Goal: Check status: Check status

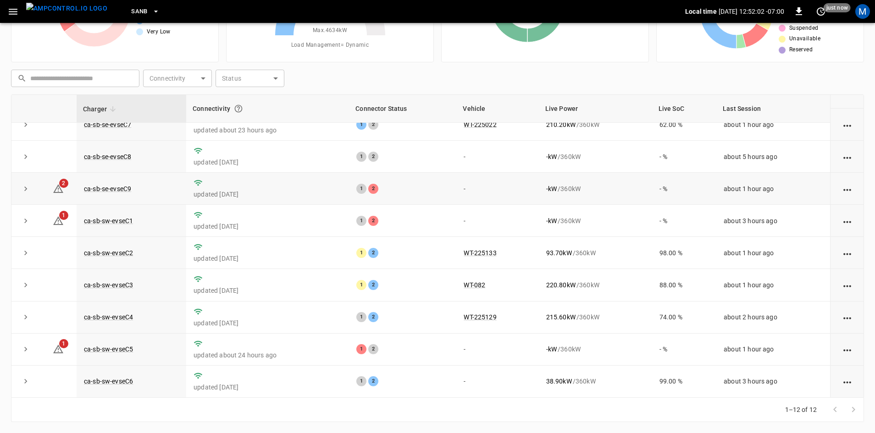
scroll to position [116, 0]
click at [117, 382] on link "ca-sb-sw-evseC6" at bounding box center [108, 381] width 53 height 11
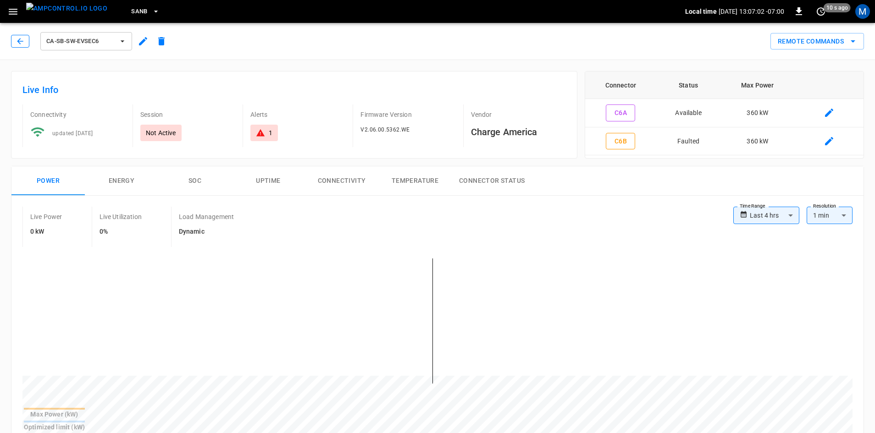
click at [22, 36] on button "button" at bounding box center [20, 41] width 18 height 13
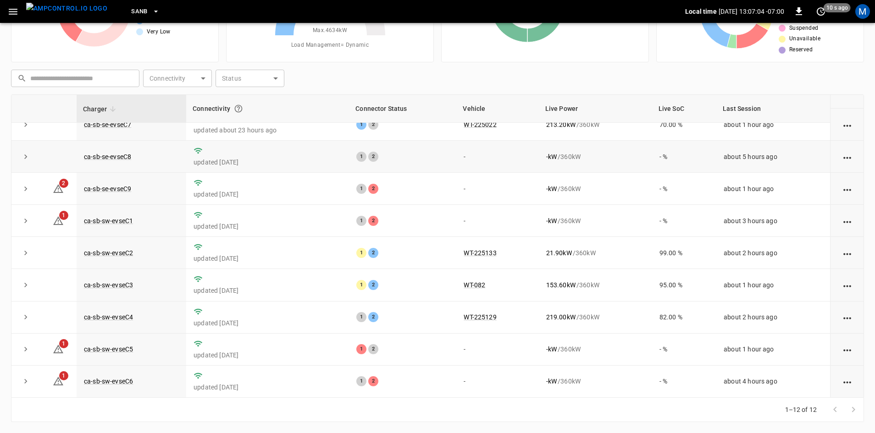
scroll to position [116, 0]
click at [124, 187] on link "ca-sb-se-evseC9" at bounding box center [107, 188] width 51 height 11
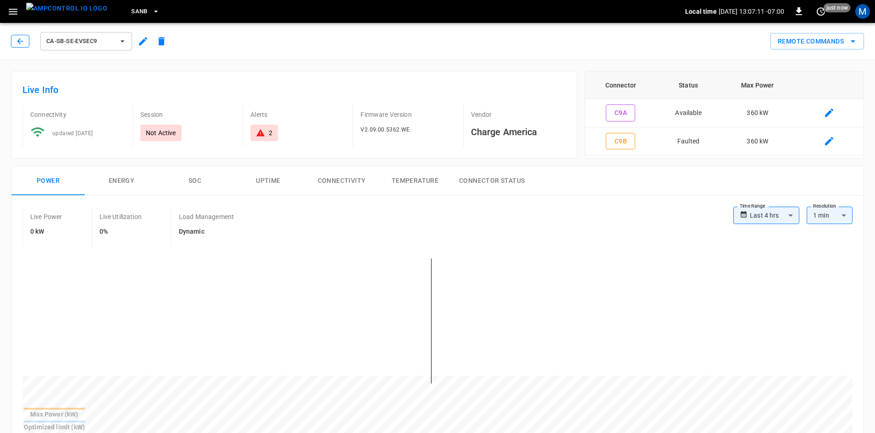
click at [15, 43] on button "button" at bounding box center [20, 41] width 18 height 13
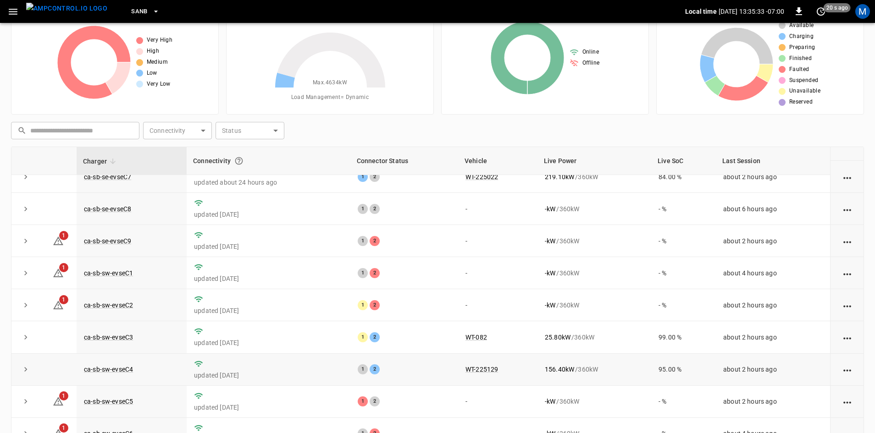
scroll to position [88, 0]
